Goal: Task Accomplishment & Management: Use online tool/utility

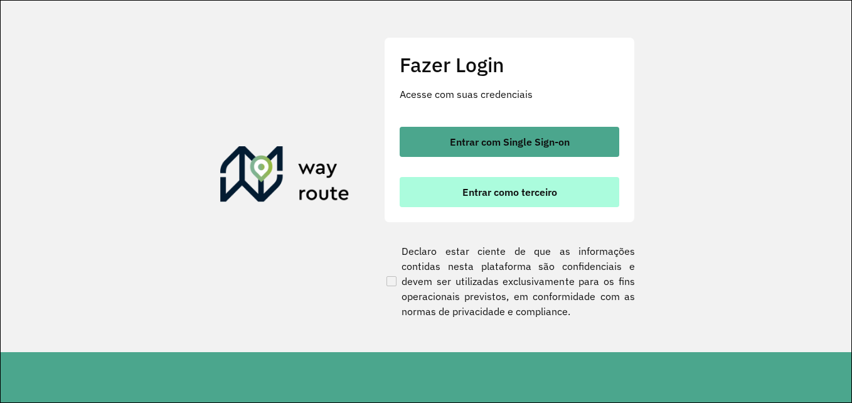
click at [502, 200] on button "Entrar como terceiro" at bounding box center [510, 192] width 220 height 30
click at [535, 192] on span "Entrar como terceiro" at bounding box center [510, 192] width 95 height 10
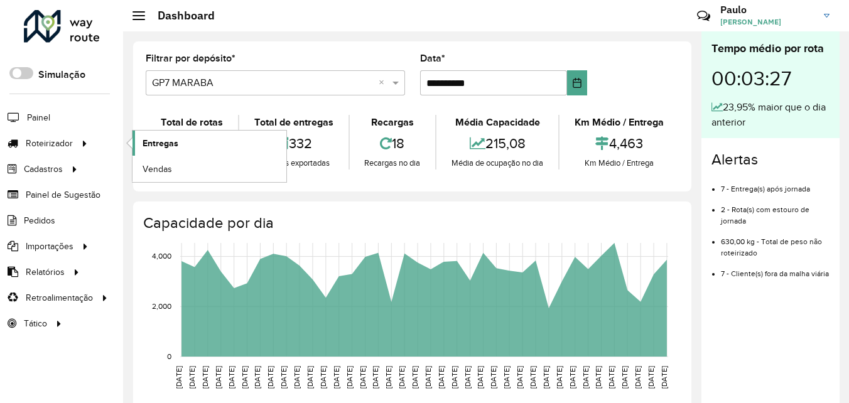
click at [171, 139] on span "Entregas" at bounding box center [160, 143] width 36 height 13
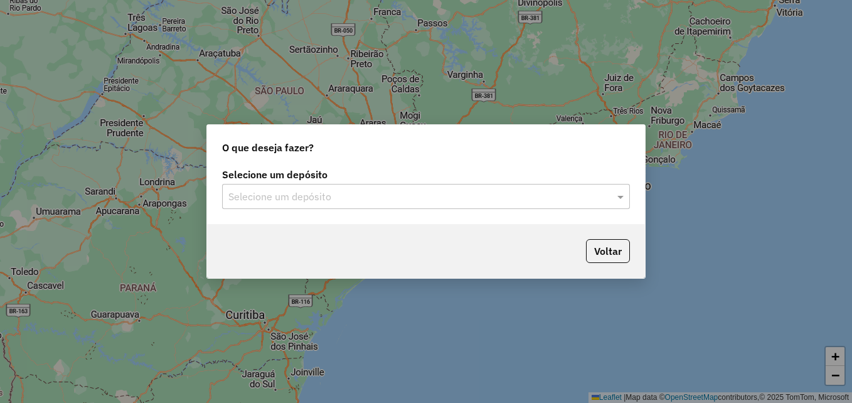
click at [326, 193] on input "text" at bounding box center [414, 197] width 370 height 15
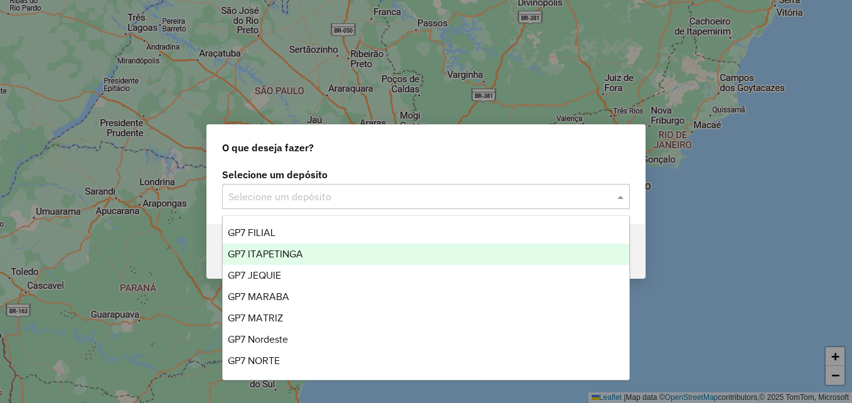
click at [285, 250] on span "GP7 ITAPETINGA" at bounding box center [265, 254] width 75 height 11
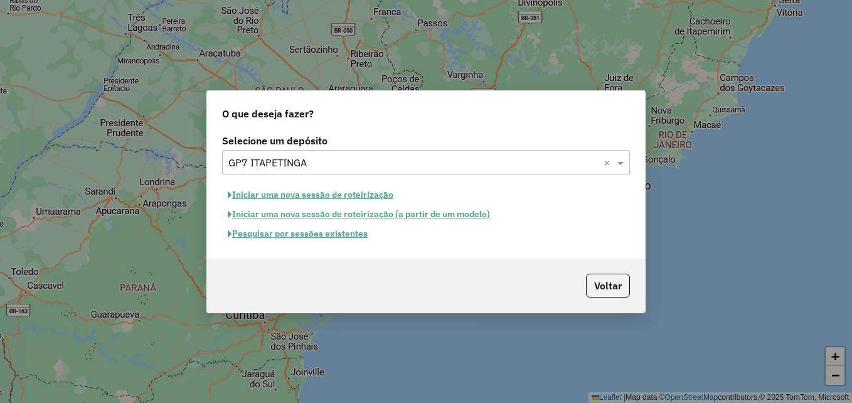
click at [292, 235] on button "Pesquisar por sessões existentes" at bounding box center [297, 233] width 151 height 19
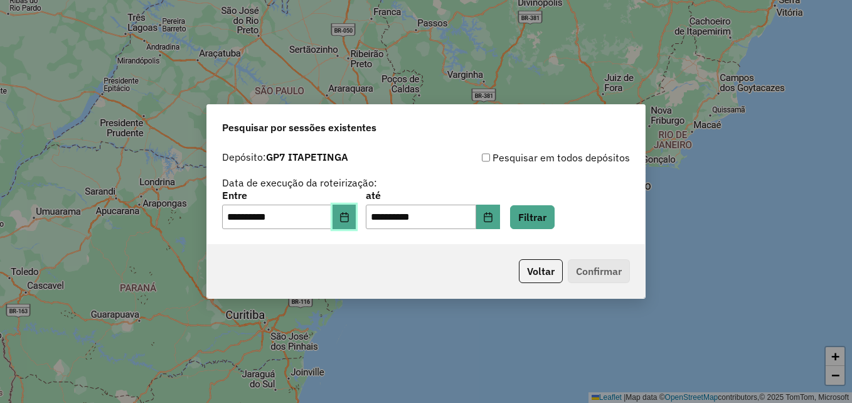
click at [350, 219] on icon "Choose Date" at bounding box center [345, 217] width 10 height 10
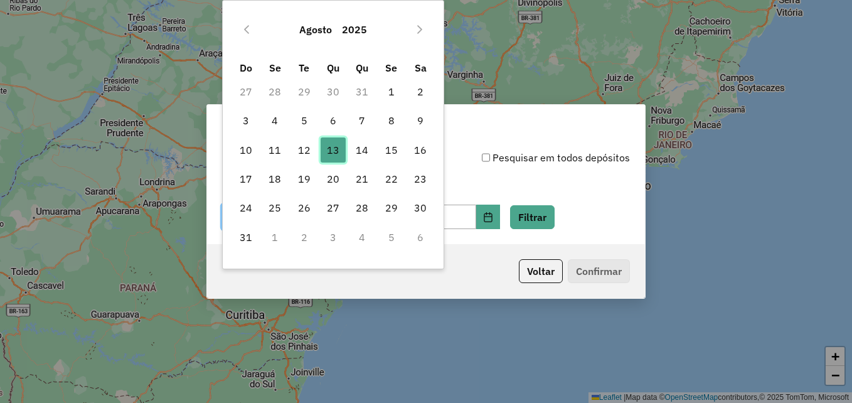
click at [333, 154] on span "13" at bounding box center [333, 149] width 25 height 25
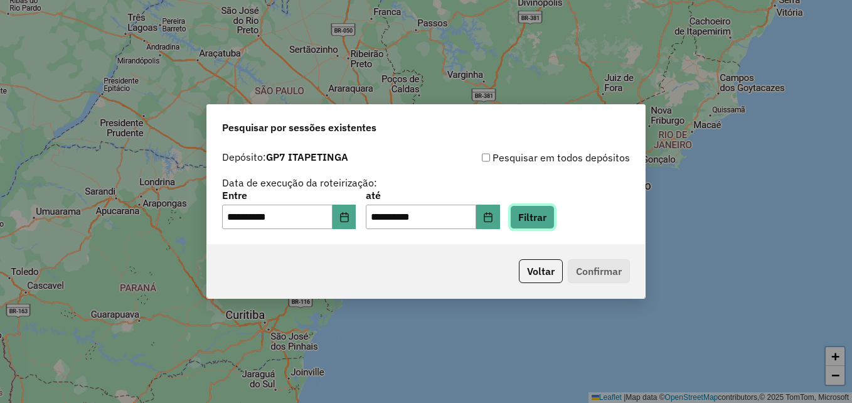
click at [545, 215] on button "Filtrar" at bounding box center [532, 217] width 45 height 24
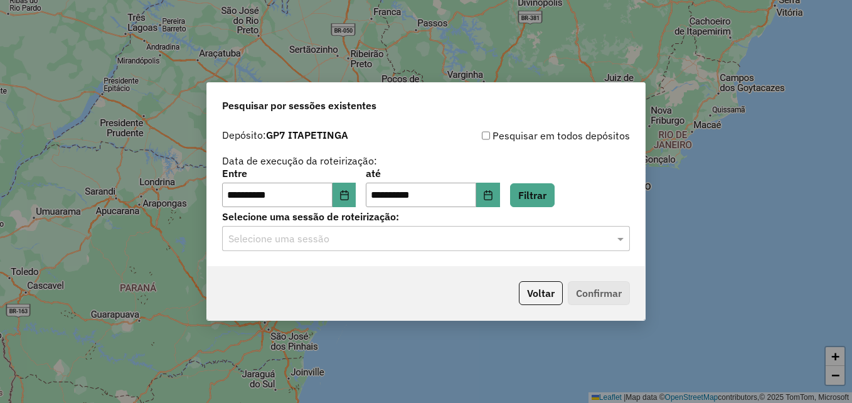
click at [340, 235] on input "text" at bounding box center [414, 239] width 370 height 15
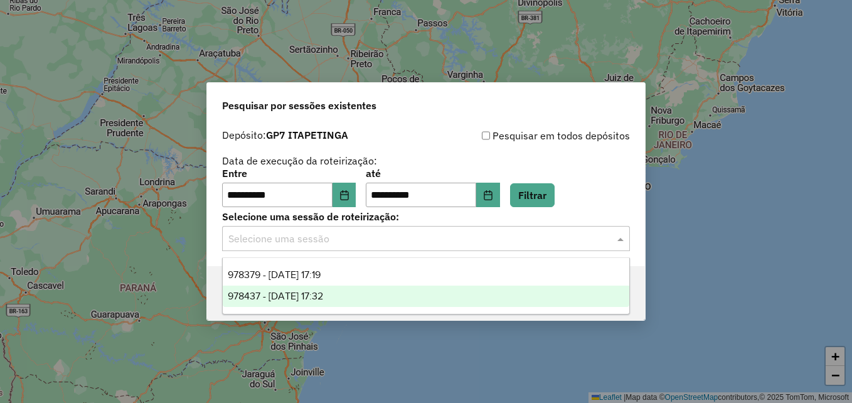
click at [303, 296] on span "978437 - 13/08/2025 17:32" at bounding box center [275, 296] width 95 height 11
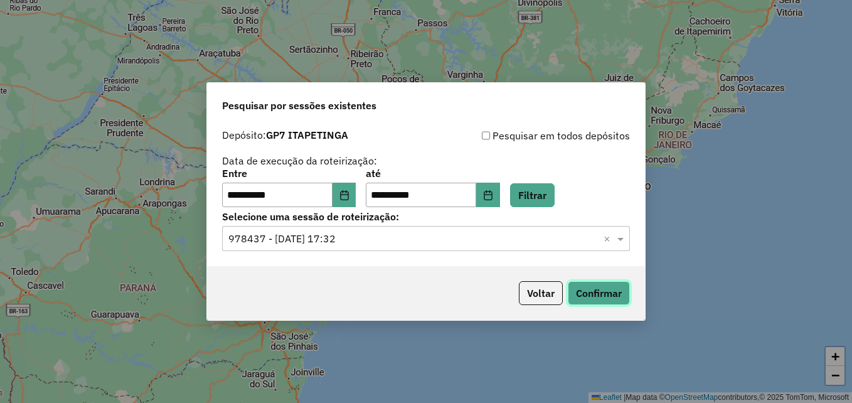
click at [595, 292] on button "Confirmar" at bounding box center [599, 293] width 62 height 24
